Goal: Task Accomplishment & Management: Complete application form

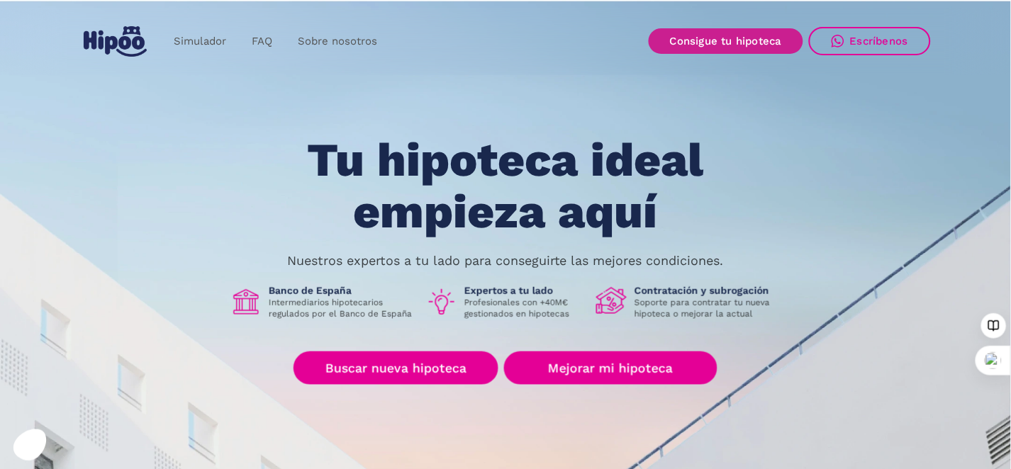
click at [711, 45] on link "Consigue tu hipoteca" at bounding box center [726, 41] width 155 height 26
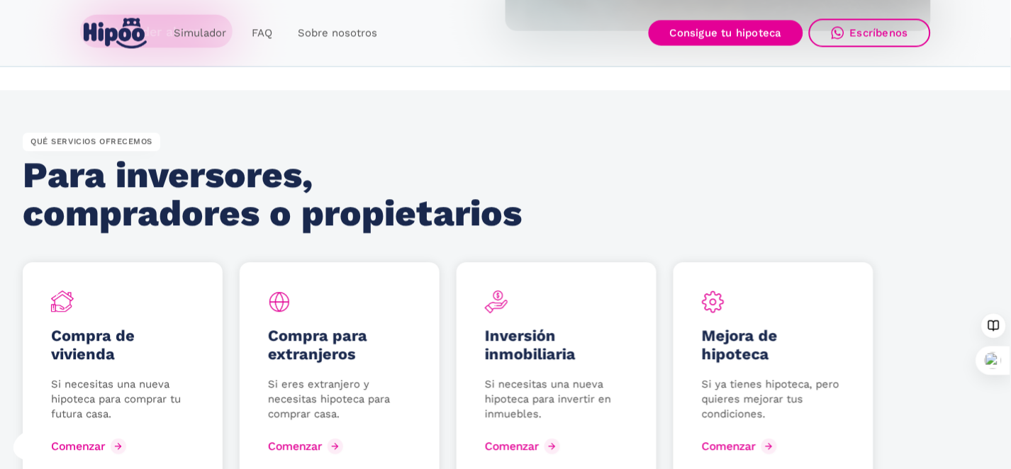
scroll to position [1854, 0]
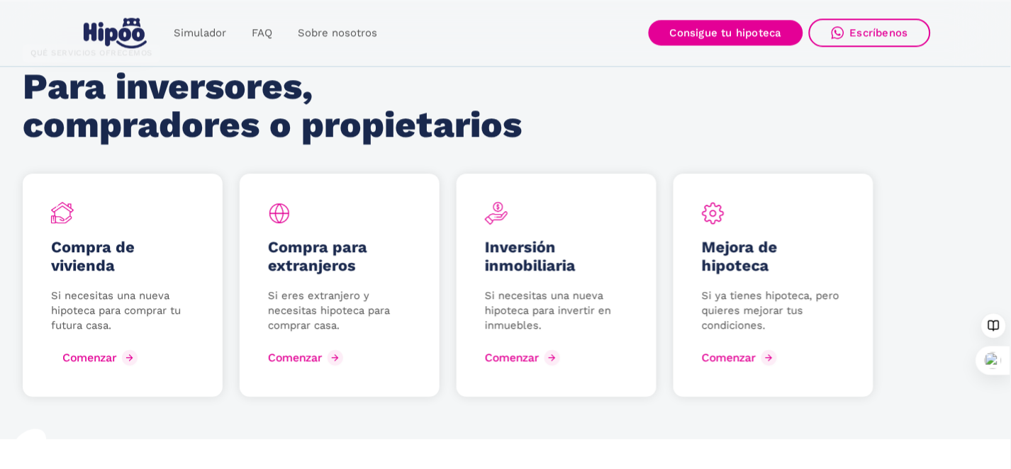
click at [116, 357] on div "Comenzar" at bounding box center [89, 357] width 54 height 13
